Goal: Task Accomplishment & Management: Use online tool/utility

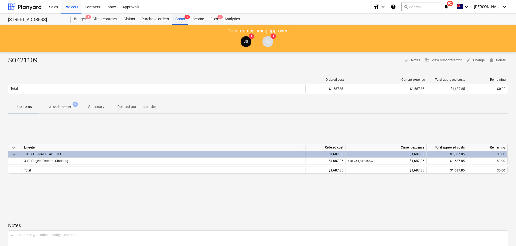
click at [185, 21] on div "Costs 3" at bounding box center [180, 19] width 16 height 11
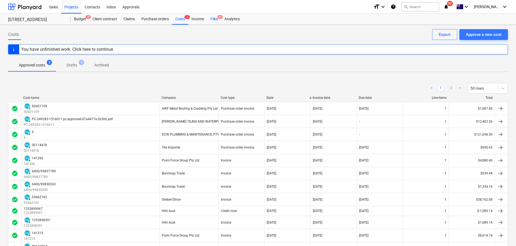
click at [215, 22] on div "Files 9+" at bounding box center [214, 19] width 14 height 11
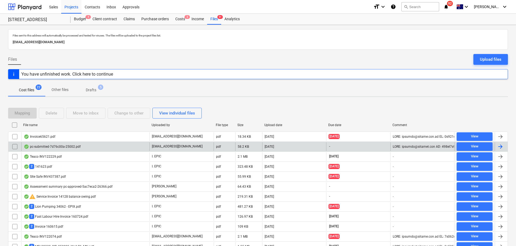
click at [67, 144] on div "pc-submitted-7d76c00a-25002.pdf" at bounding box center [85, 146] width 128 height 9
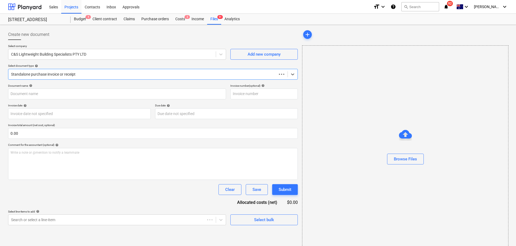
type input "pc-submitted-7d76c00a-25002.pdf"
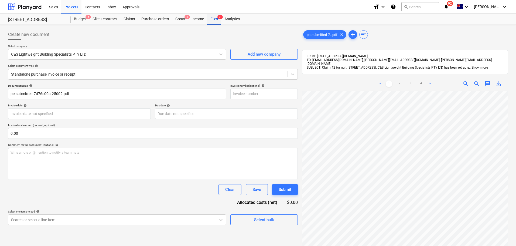
click at [214, 18] on div "Files 9+" at bounding box center [214, 19] width 14 height 11
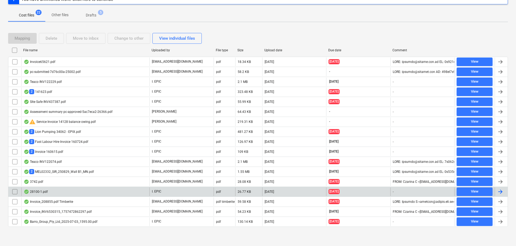
scroll to position [75, 0]
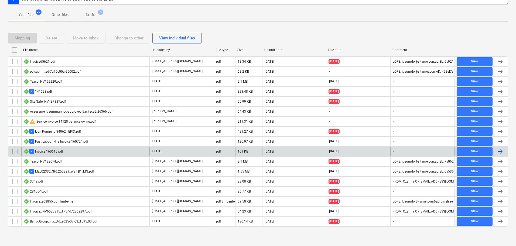
click at [53, 148] on div "2 Invoice 160615.pdf" at bounding box center [85, 151] width 128 height 9
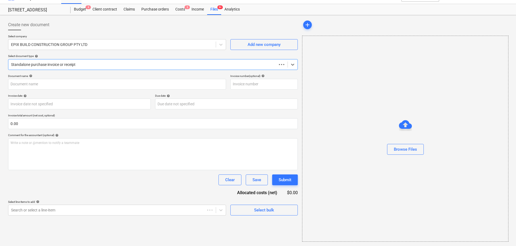
scroll to position [10, 0]
type input "160615"
type input "[DATE]"
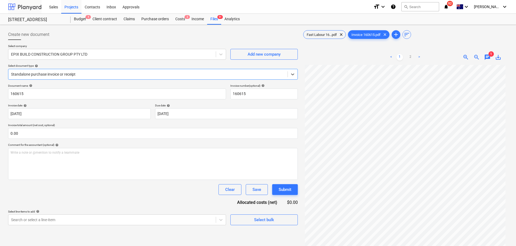
scroll to position [75, 0]
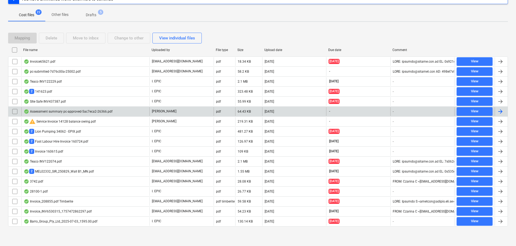
click at [57, 112] on div "Assessment summary pc-approved-5ac7eca2-26366.pdf" at bounding box center [68, 111] width 89 height 4
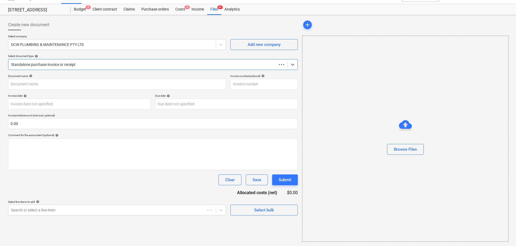
scroll to position [10, 0]
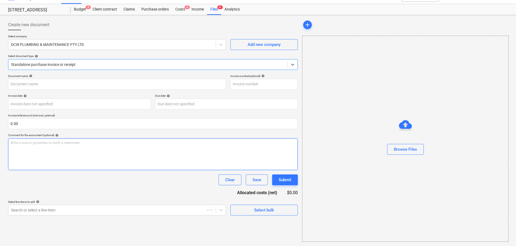
type input "Assessment summary pc-approved-5ac7eca2-26366.pdf"
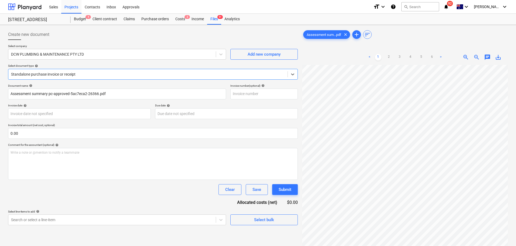
scroll to position [75, 0]
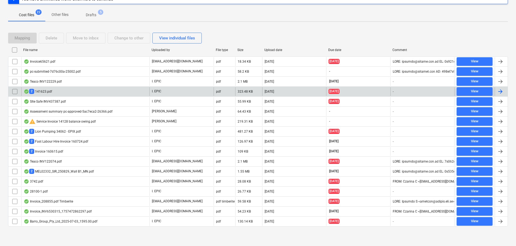
click at [72, 94] on div "2 141623.pdf" at bounding box center [85, 91] width 128 height 9
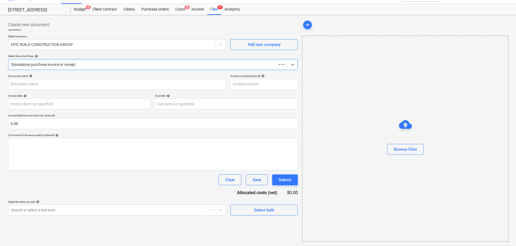
scroll to position [10, 0]
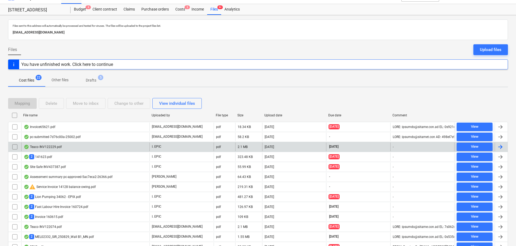
scroll to position [75, 0]
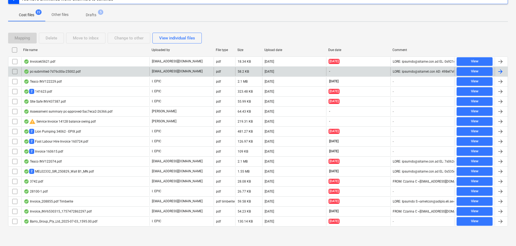
click at [84, 71] on div "pc-submitted-7d76c00a-25002.pdf" at bounding box center [85, 71] width 128 height 9
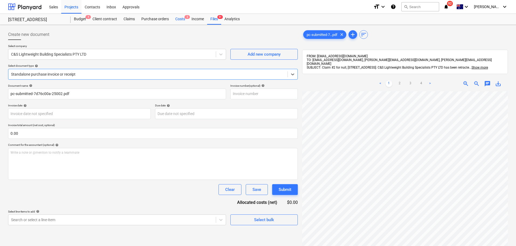
click at [174, 22] on div "Costs 3" at bounding box center [180, 19] width 16 height 11
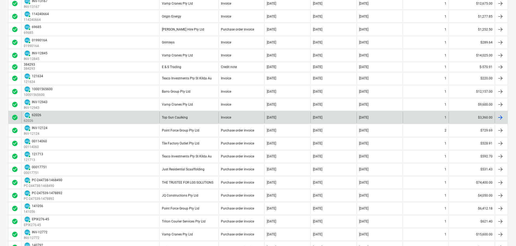
scroll to position [351, 0]
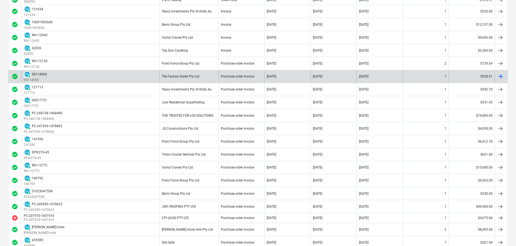
click at [114, 79] on div "PAID 00114060 00114060" at bounding box center [90, 77] width 138 height 12
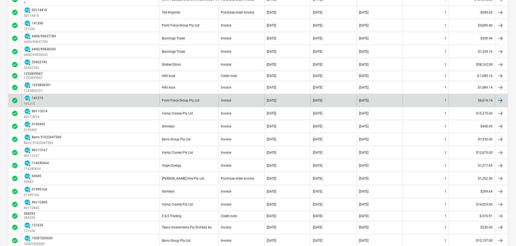
scroll to position [443, 0]
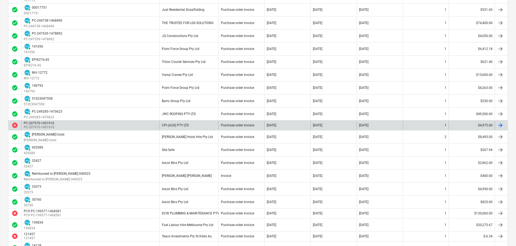
click at [146, 125] on div "PC-207970-1451910 PC-207970-1451910" at bounding box center [90, 125] width 138 height 9
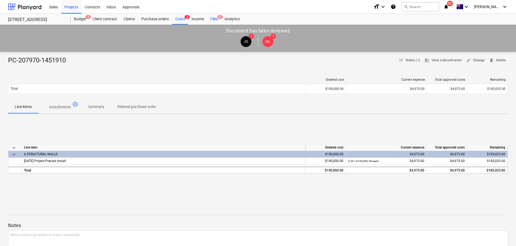
click at [209, 18] on div "Files 9+" at bounding box center [214, 19] width 14 height 11
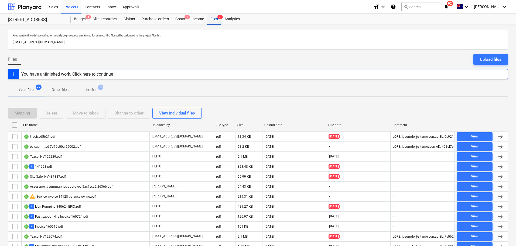
click at [211, 18] on div "Files 9+" at bounding box center [214, 19] width 14 height 11
click at [177, 20] on div "Costs 2" at bounding box center [180, 19] width 16 height 11
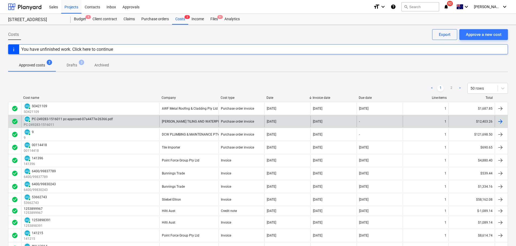
click at [115, 122] on div "PAID PC-249283-1516011 pc-approved-07a4477e-26366.pdf PC-249283-1516011" at bounding box center [90, 121] width 138 height 12
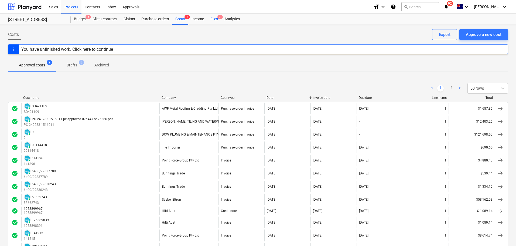
click at [215, 20] on div "Files 9+" at bounding box center [214, 19] width 14 height 11
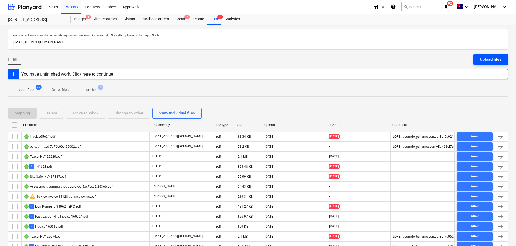
click at [492, 60] on div "Upload files" at bounding box center [491, 59] width 22 height 7
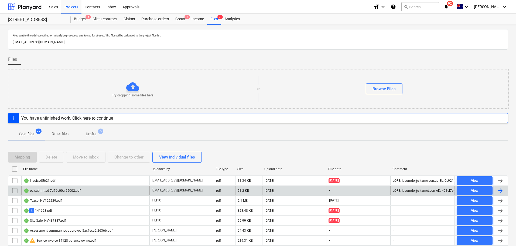
click at [63, 188] on div "pc-submitted-7d76c00a-25002.pdf" at bounding box center [85, 190] width 128 height 9
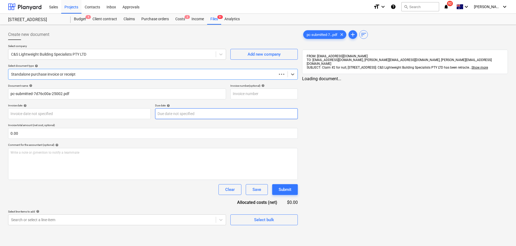
type input "pc-submitted-7d76c00a-25002.pdf"
click at [218, 20] on div "Files 9+" at bounding box center [214, 19] width 14 height 11
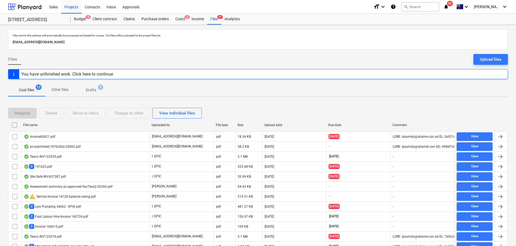
click at [494, 57] on div "Upload files" at bounding box center [491, 59] width 22 height 7
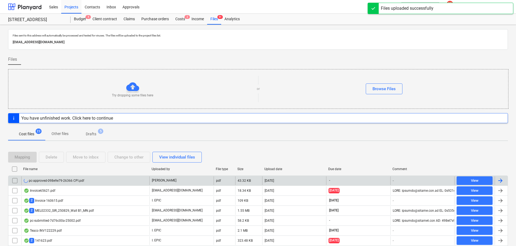
click at [148, 182] on div "pc-approved-098e9e79-26366 CPI.pdf" at bounding box center [85, 180] width 128 height 9
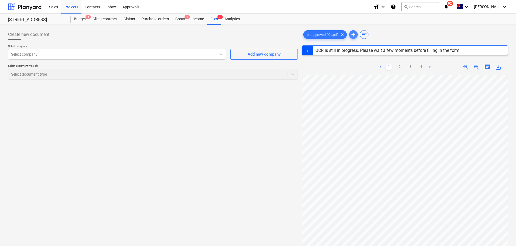
click at [357, 35] on span "add" at bounding box center [353, 34] width 6 height 6
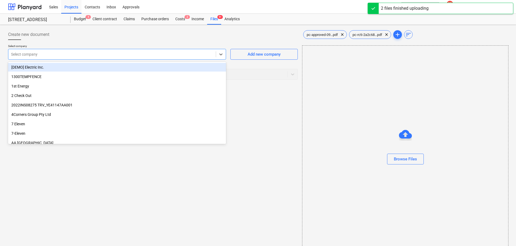
click at [145, 54] on div at bounding box center [112, 54] width 202 height 5
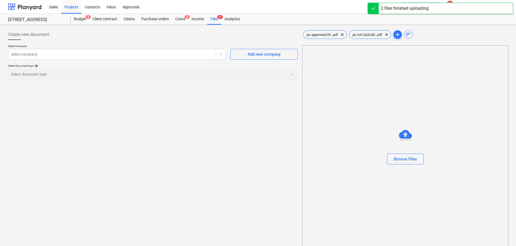
drag, startPoint x: 370, startPoint y: 103, endPoint x: 359, endPoint y: 114, distance: 15.3
click at [369, 104] on div "Browse Files" at bounding box center [405, 148] width 206 height 206
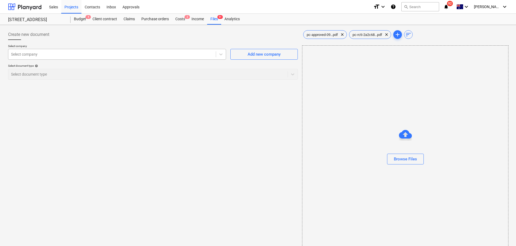
click at [117, 52] on div at bounding box center [112, 54] width 202 height 5
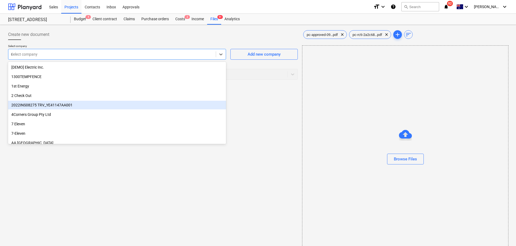
type input "cp"
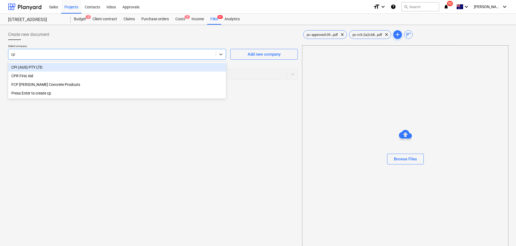
click at [110, 71] on div "CPI (AUS) PTY LTD" at bounding box center [117, 67] width 218 height 9
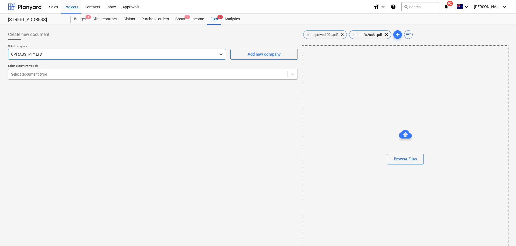
click at [196, 73] on div at bounding box center [148, 73] width 274 height 5
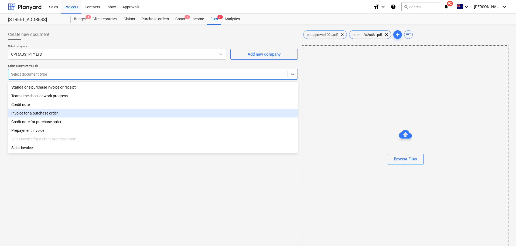
click at [179, 115] on div "Invoice for a purchase order" at bounding box center [153, 113] width 290 height 9
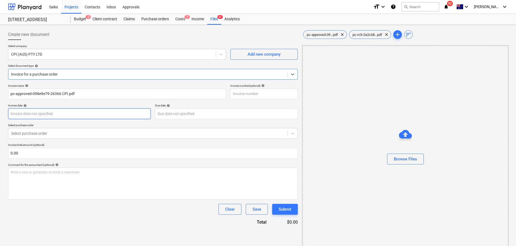
click at [87, 116] on body "Sales Projects Contacts Inbox Approvals format_size keyboard_arrow_down help se…" at bounding box center [258, 123] width 516 height 246
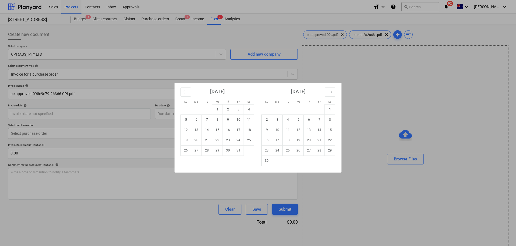
click at [278, 68] on div "Su Mo Tu We Th Fr Sa Su Mo Tu We Th Fr Sa [DATE] 1 2 3 4 5 6 7 8 9 10 11 12 13 …" at bounding box center [258, 123] width 516 height 246
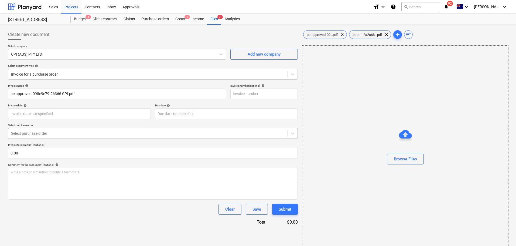
click at [49, 131] on div at bounding box center [148, 133] width 274 height 5
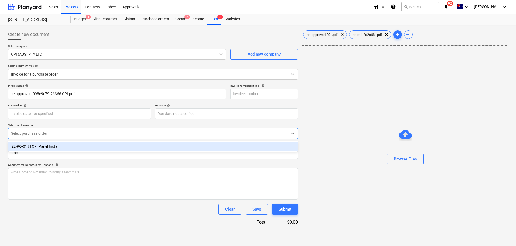
click at [54, 145] on div "S2-PO-019 | CPI Panel Install" at bounding box center [153, 146] width 290 height 9
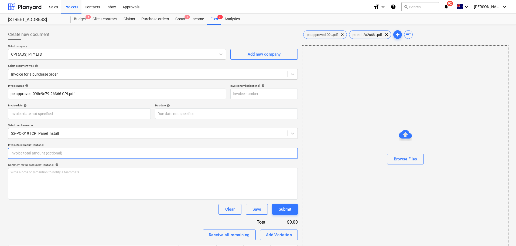
click at [42, 153] on input "text" at bounding box center [153, 153] width 290 height 11
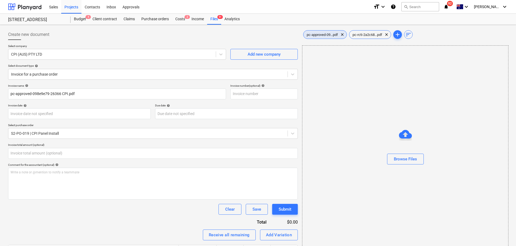
type input "0.00"
click at [316, 34] on span "pc-approved-09...pdf" at bounding box center [322, 35] width 38 height 4
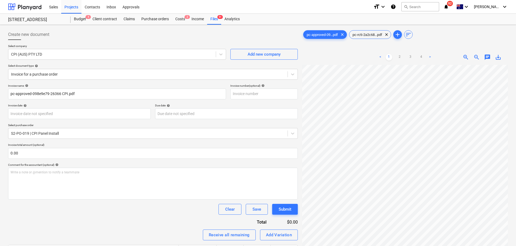
scroll to position [0, 81]
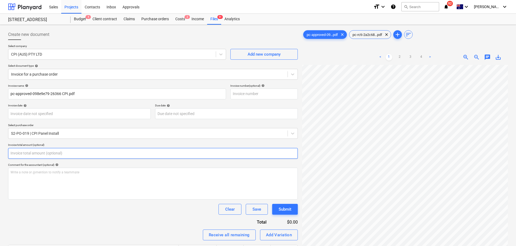
click at [23, 157] on input "text" at bounding box center [153, 153] width 290 height 11
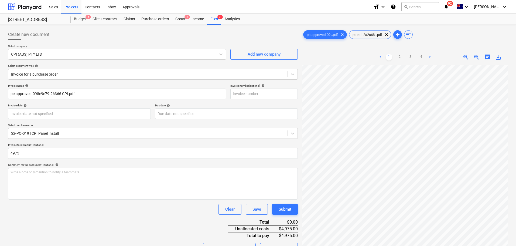
type input "4,975.00"
click at [104, 235] on div "Invoice name help pc-approved-098e9e79-26366 CPI.pdf Invoice number (optional) …" at bounding box center [153, 188] width 290 height 209
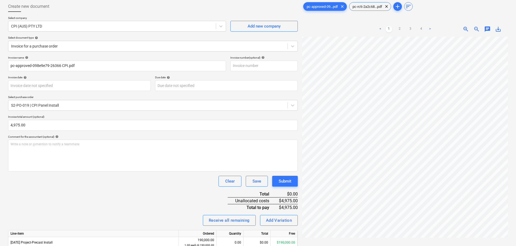
scroll to position [54, 0]
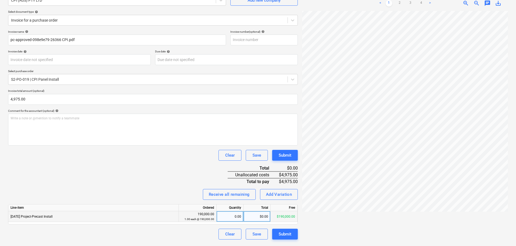
click at [249, 217] on div "$0.00" at bounding box center [257, 216] width 27 height 11
type input "4975"
click at [157, 177] on div "Invoice name help pc-approved-098e9e79-26366 CPI.pdf Invoice number (optional) …" at bounding box center [153, 134] width 290 height 209
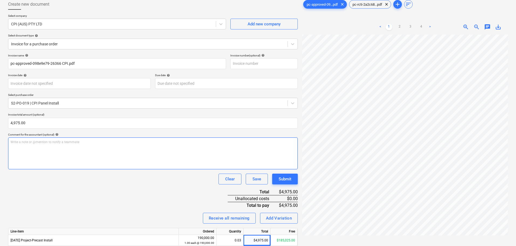
scroll to position [0, 0]
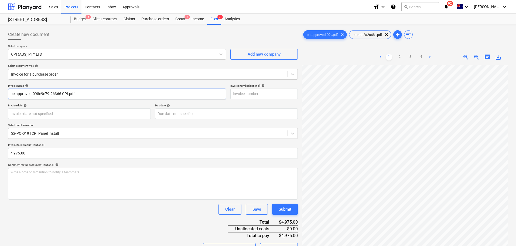
drag, startPoint x: 79, startPoint y: 94, endPoint x: -47, endPoint y: 89, distance: 126.1
click at [0, 89] on html "Sales Projects Contacts Inbox Approvals format_size keyboard_arrow_down help se…" at bounding box center [258, 123] width 516 height 246
paste input "PC-207970-1451910"
type input "PC-207970-1451910"
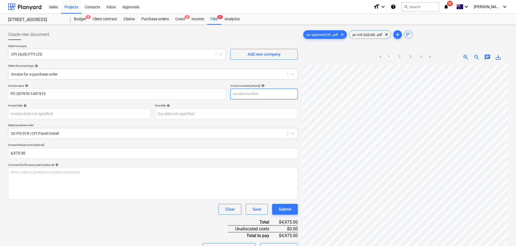
click at [238, 95] on input "text" at bounding box center [263, 93] width 67 height 11
paste input "PC-207970-1451910"
type input "PC-207970-1451910"
click at [83, 114] on body "Sales Projects Contacts Inbox Approvals format_size keyboard_arrow_down help se…" at bounding box center [258, 123] width 516 height 246
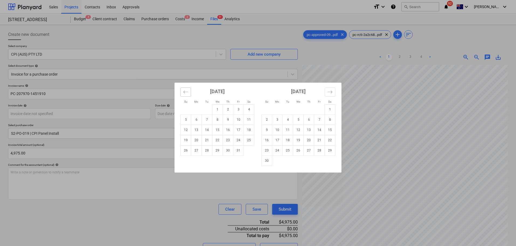
click at [188, 94] on button "Move backward to switch to the previous month." at bounding box center [185, 91] width 11 height 9
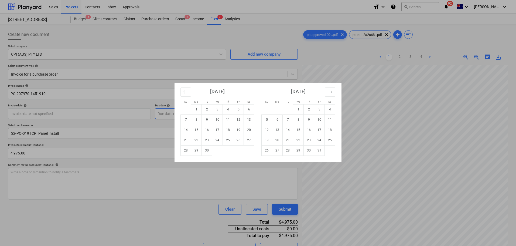
click at [234, 110] on td "5" at bounding box center [238, 109] width 11 height 10
type input "[DATE]"
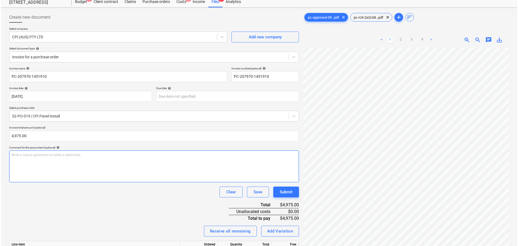
scroll to position [54, 0]
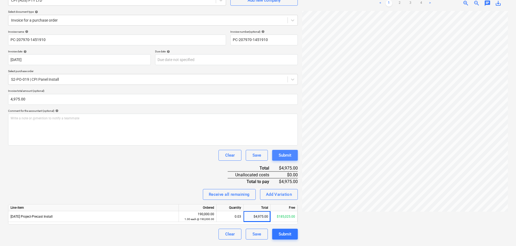
click at [284, 160] on button "Submit" at bounding box center [285, 155] width 26 height 11
